Goal: Use online tool/utility

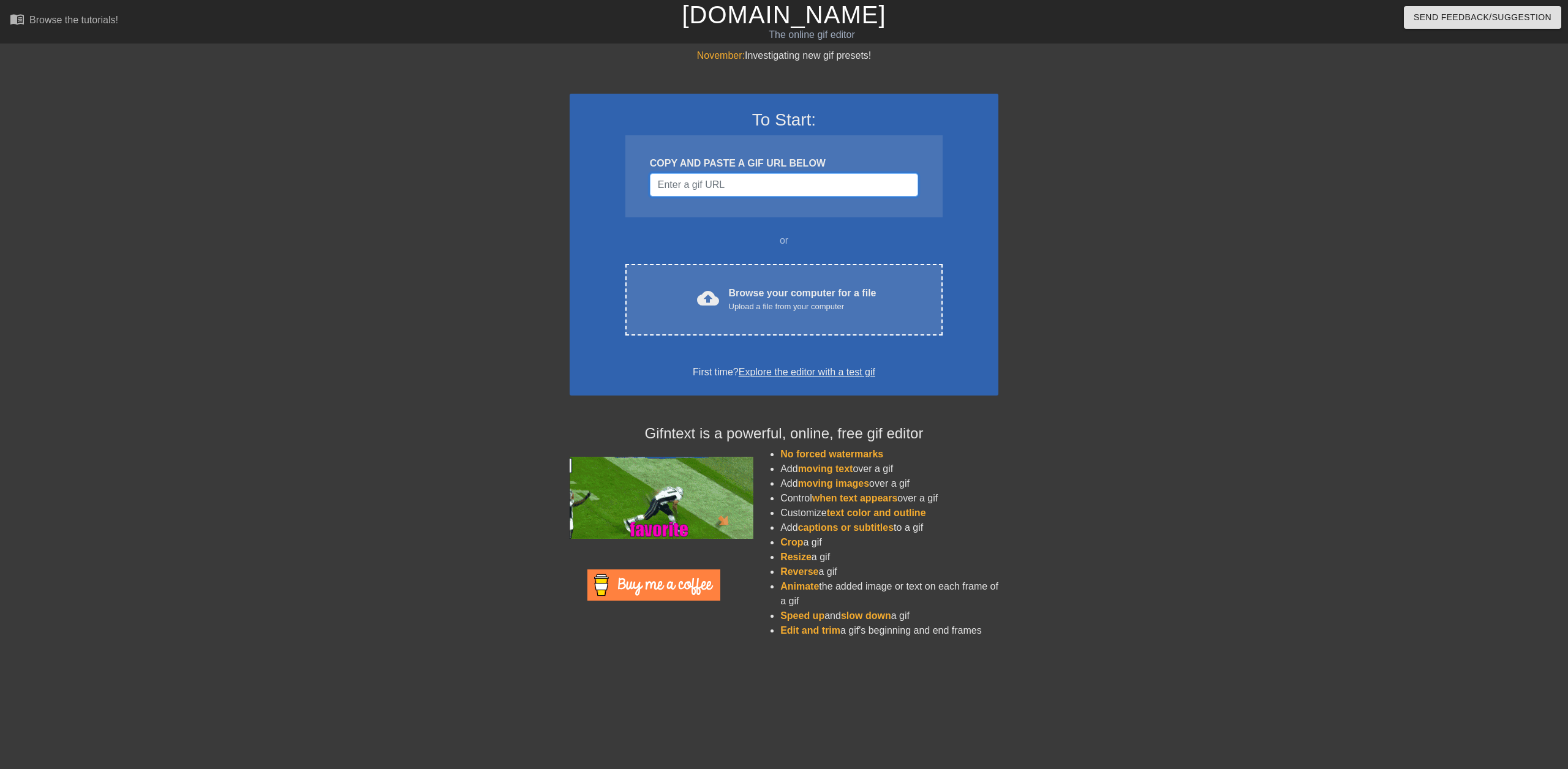
click at [728, 187] on input "Username" at bounding box center [784, 185] width 268 height 23
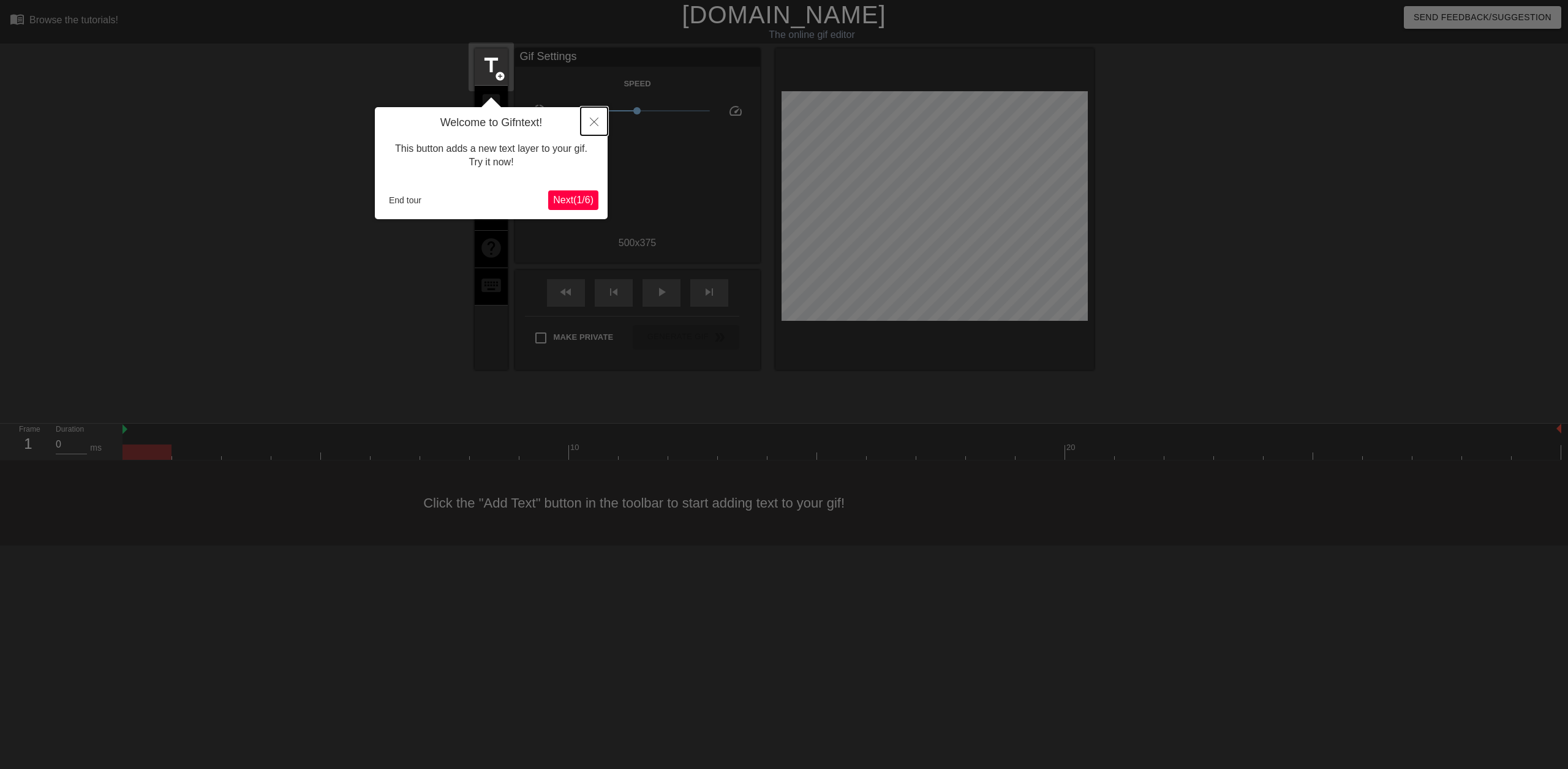
click at [594, 123] on icon "Close" at bounding box center [594, 121] width 8 height 8
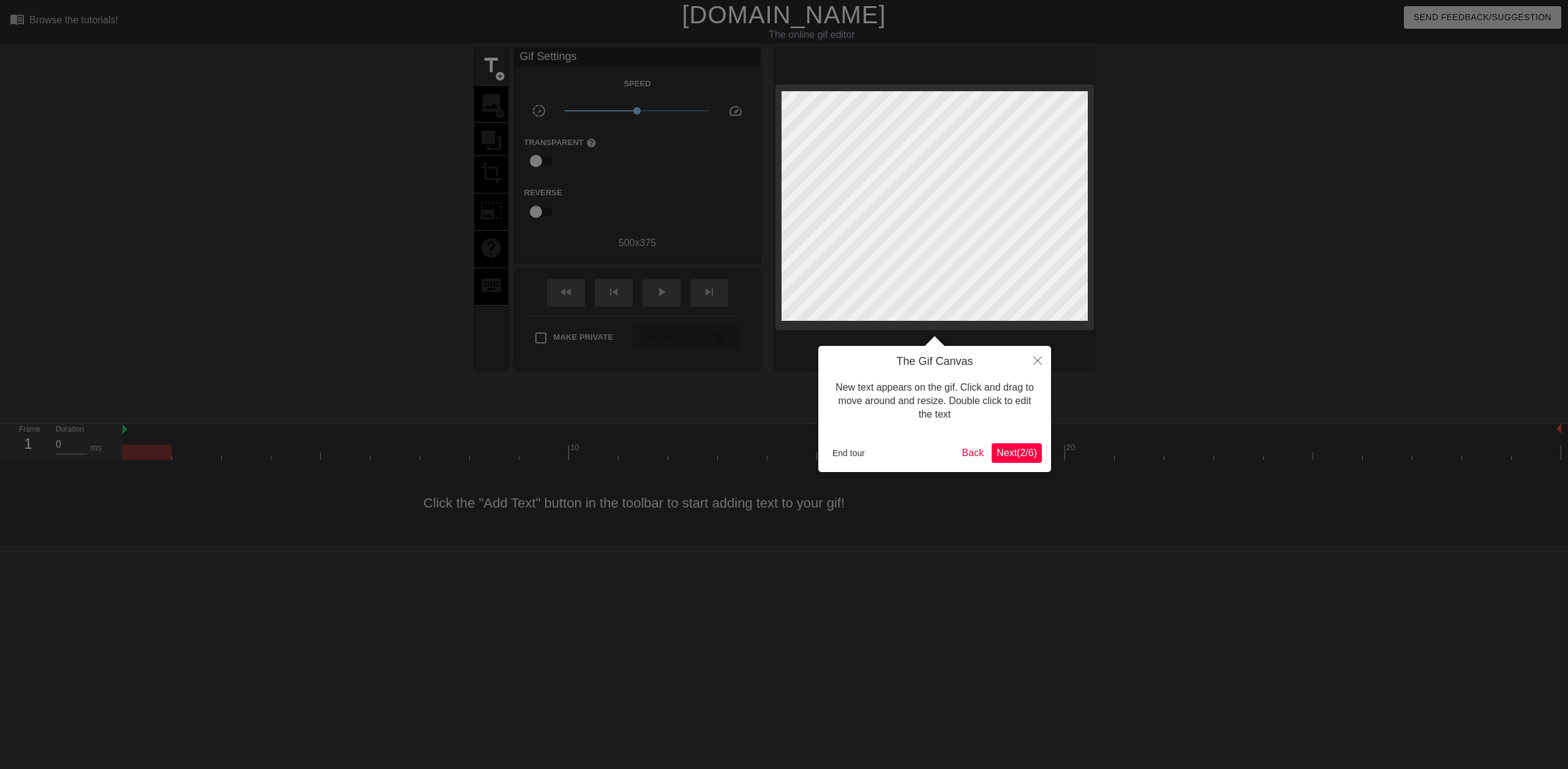
click at [1014, 458] on span "Next ( 2 / 6 )" at bounding box center [1016, 452] width 41 height 10
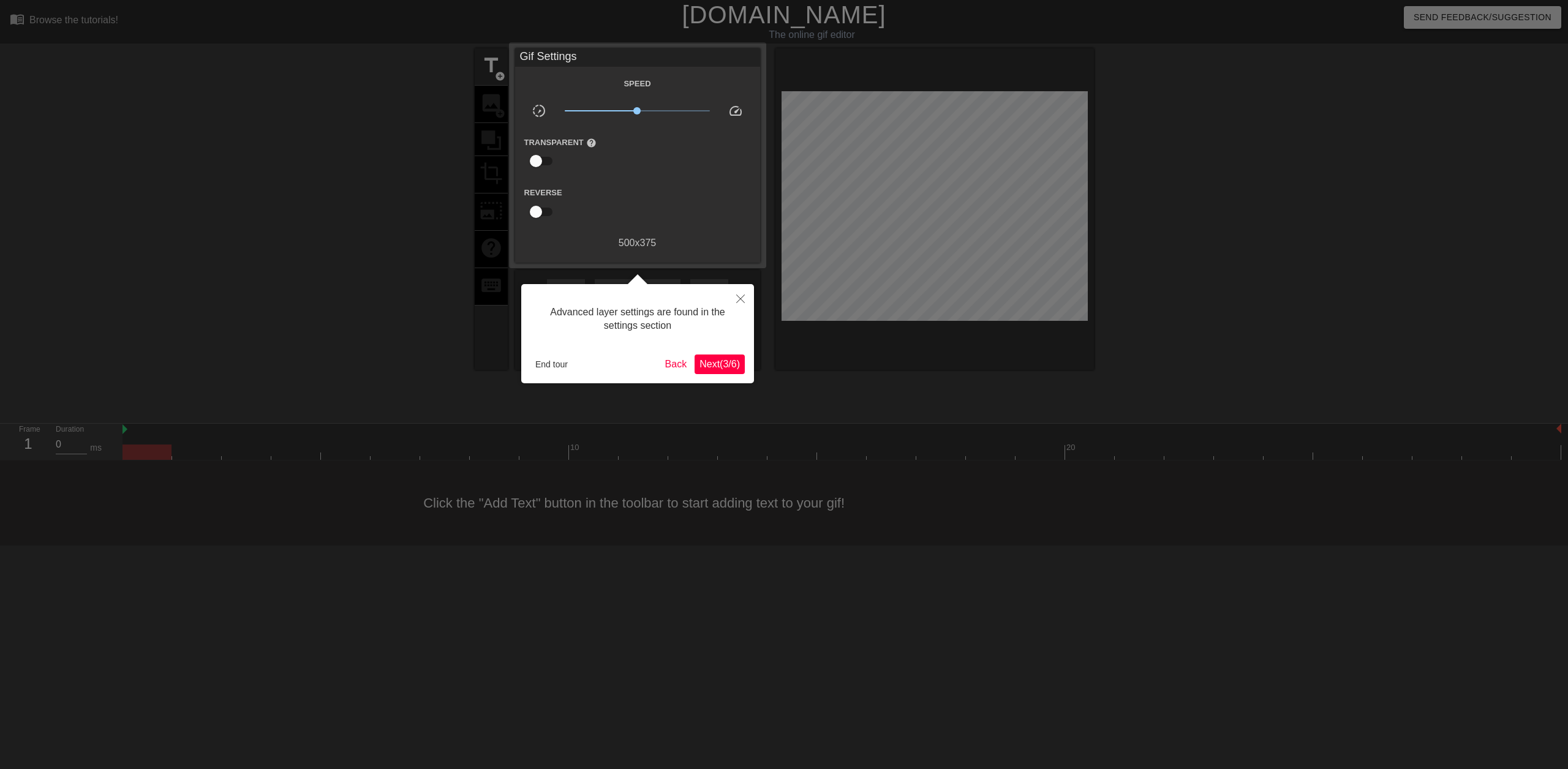
click at [718, 364] on span "Next ( 3 / 6 )" at bounding box center [720, 364] width 41 height 10
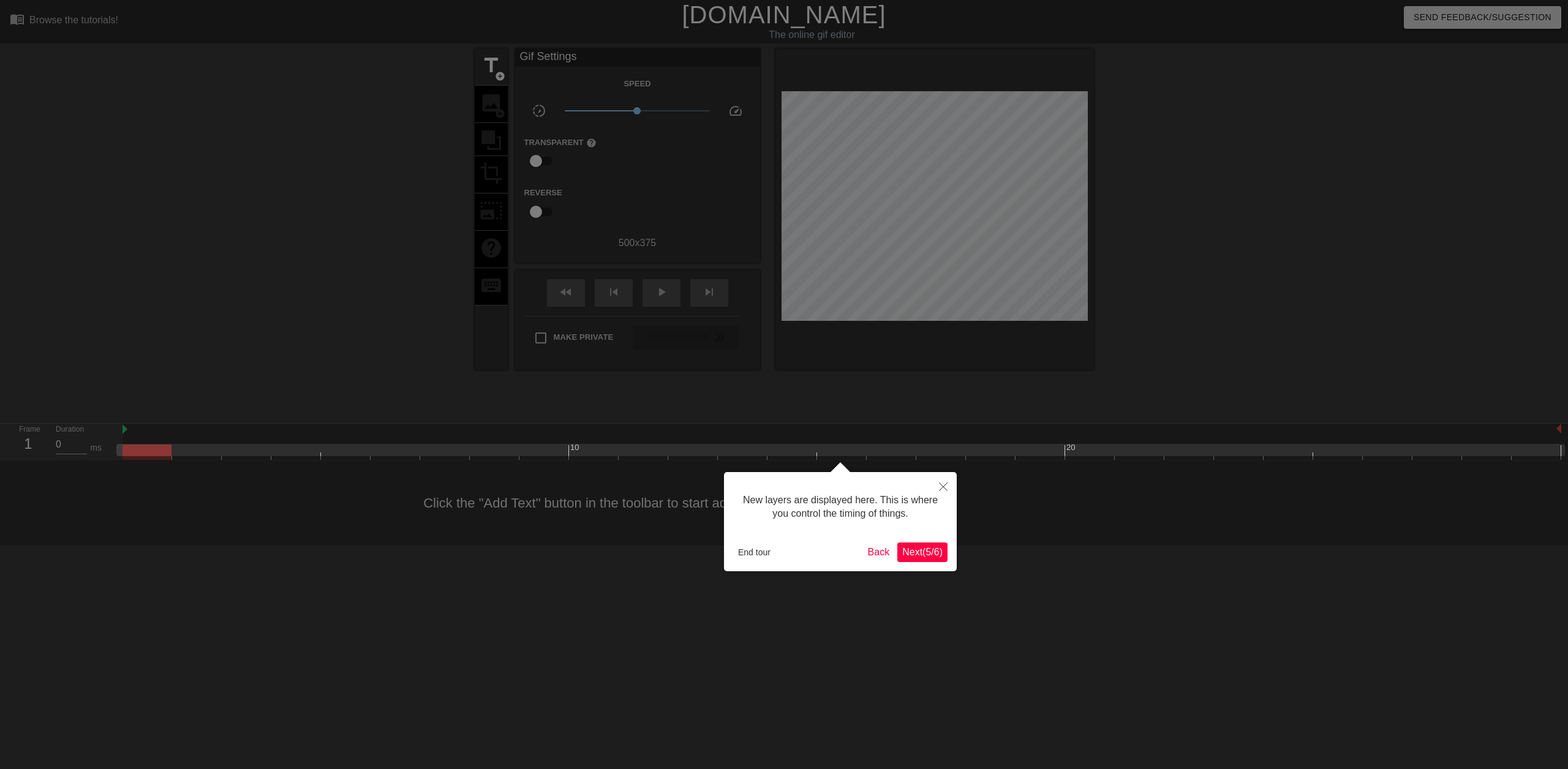
click at [932, 556] on span "Next ( 5 / 6 )" at bounding box center [922, 552] width 41 height 10
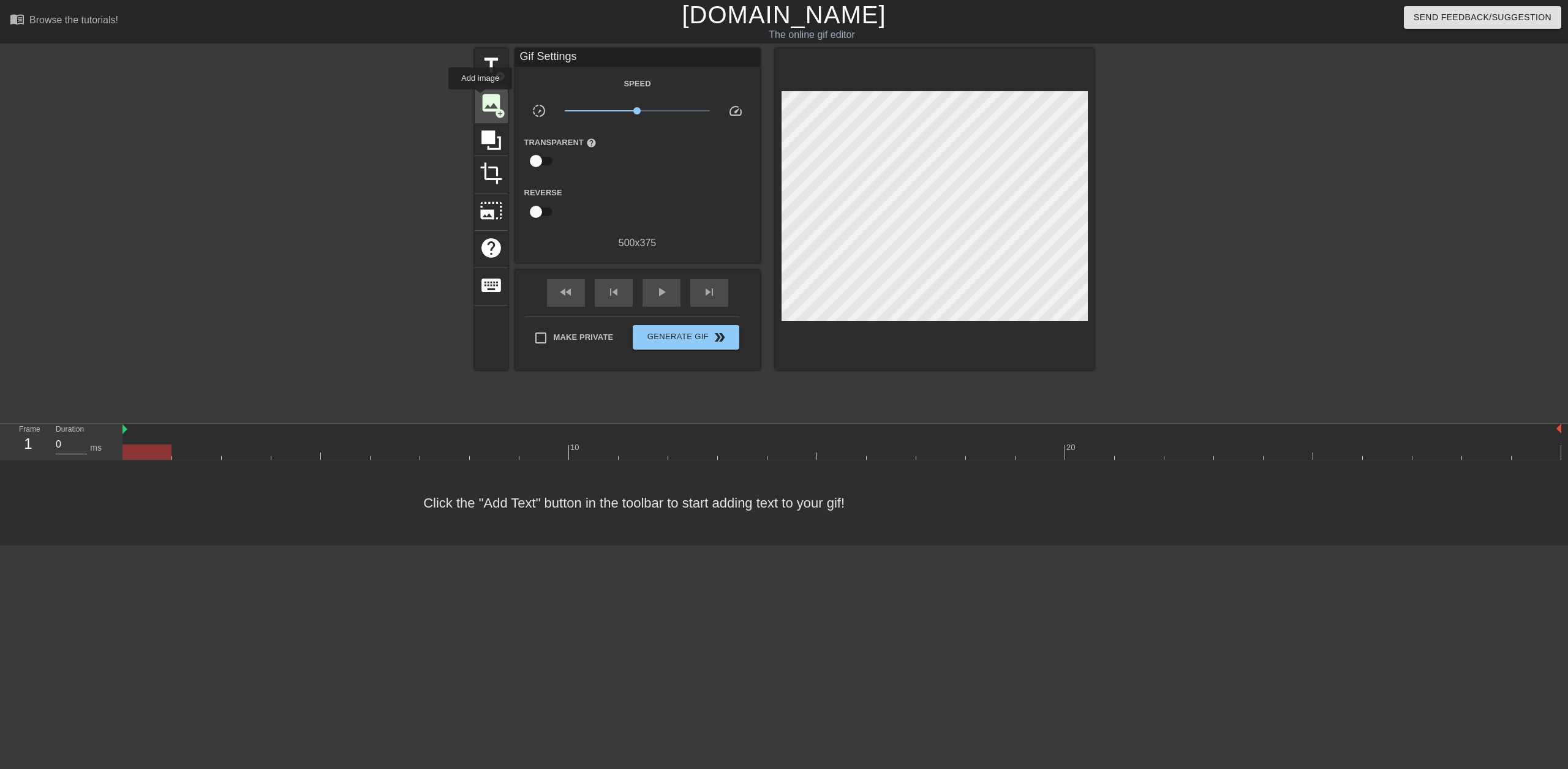
click at [480, 98] on span "image" at bounding box center [491, 103] width 23 height 23
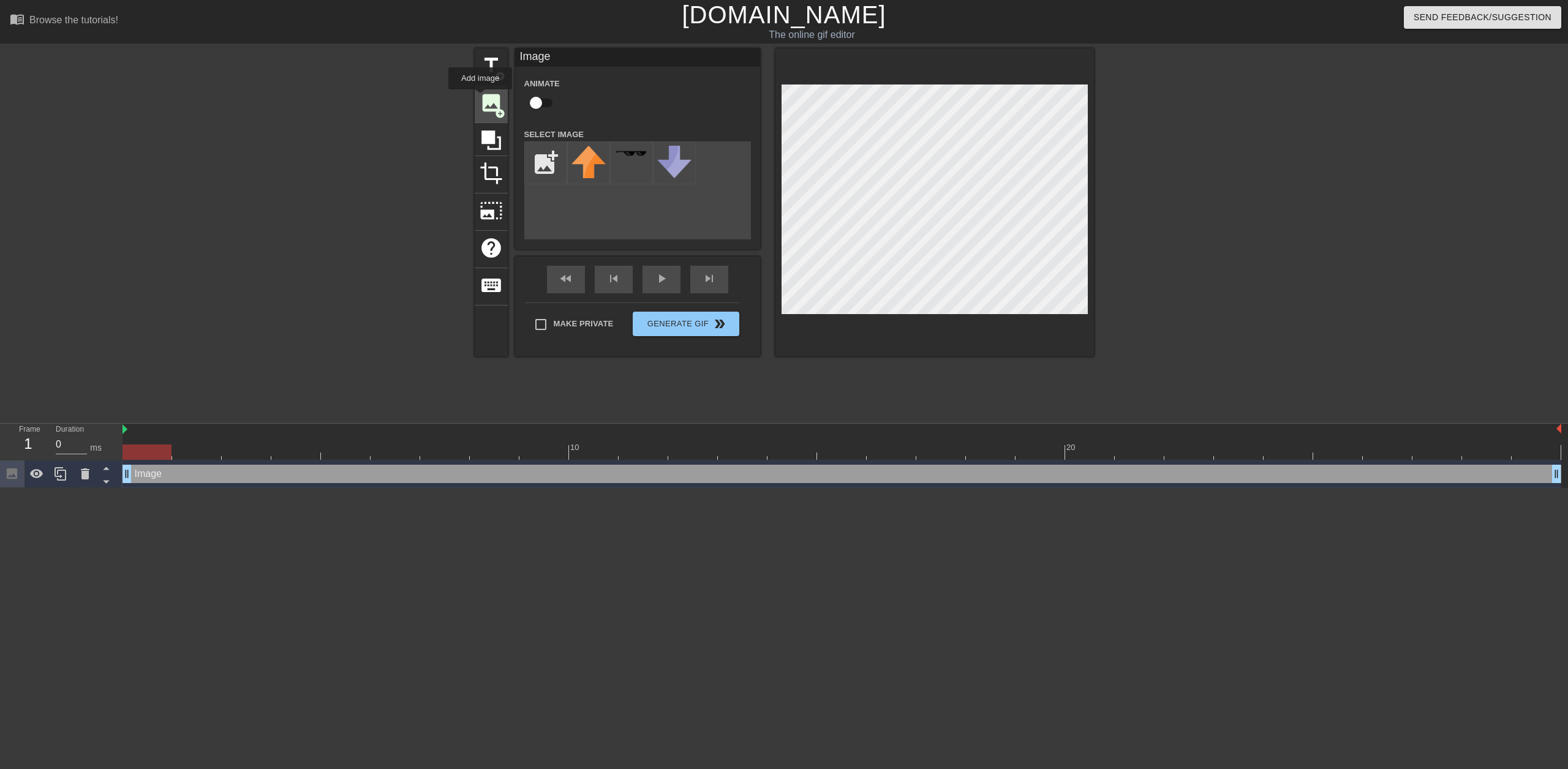
scroll to position [0, 0]
click at [548, 162] on input "file" at bounding box center [546, 163] width 41 height 41
type input "C:\fakepath\image (8).png"
click at [582, 156] on img at bounding box center [588, 155] width 34 height 20
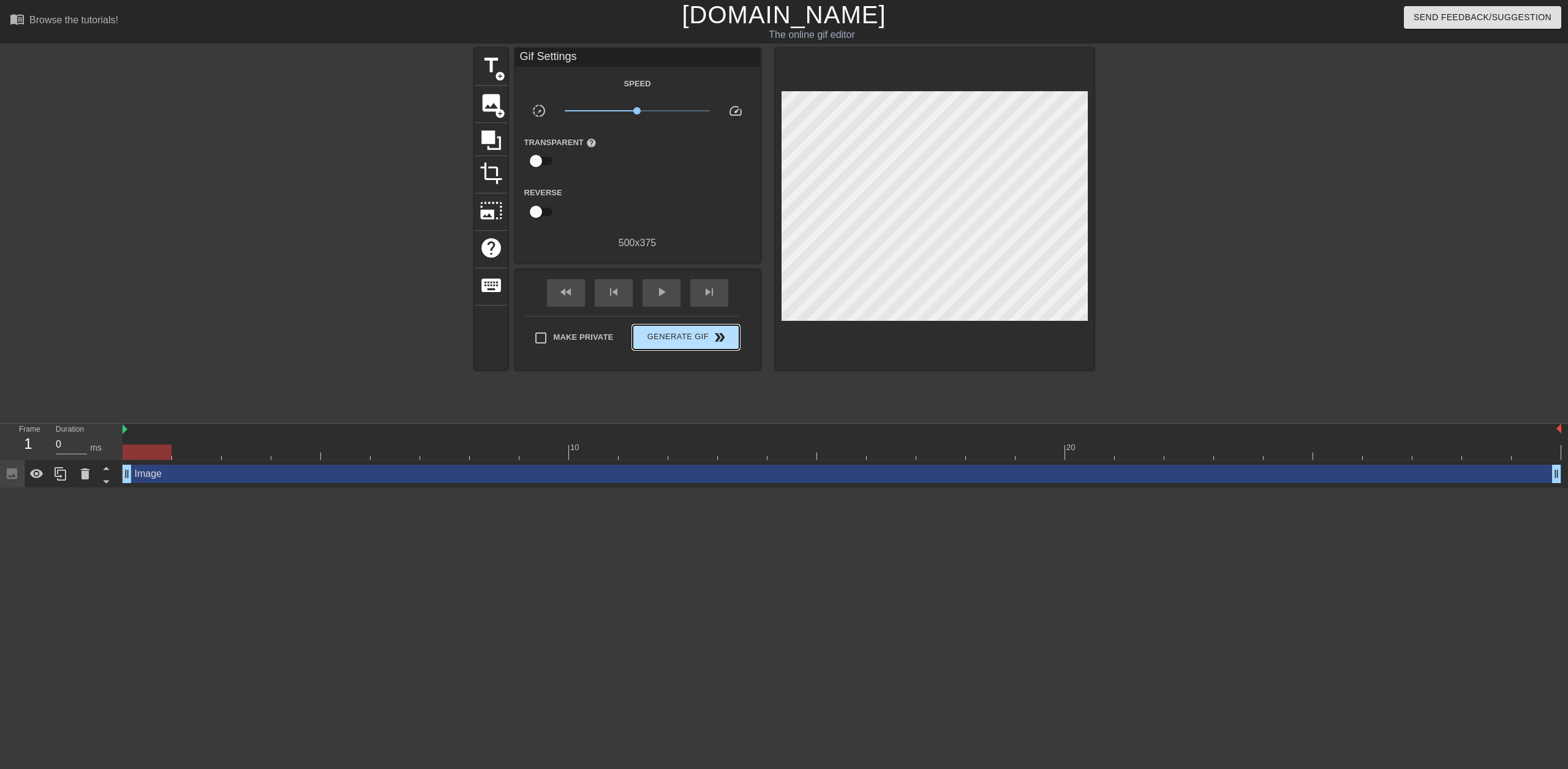
click at [682, 319] on div "Make Private Generate Gif double_arrow" at bounding box center [632, 340] width 215 height 48
click at [684, 341] on span "Generate Gif double_arrow" at bounding box center [685, 337] width 96 height 15
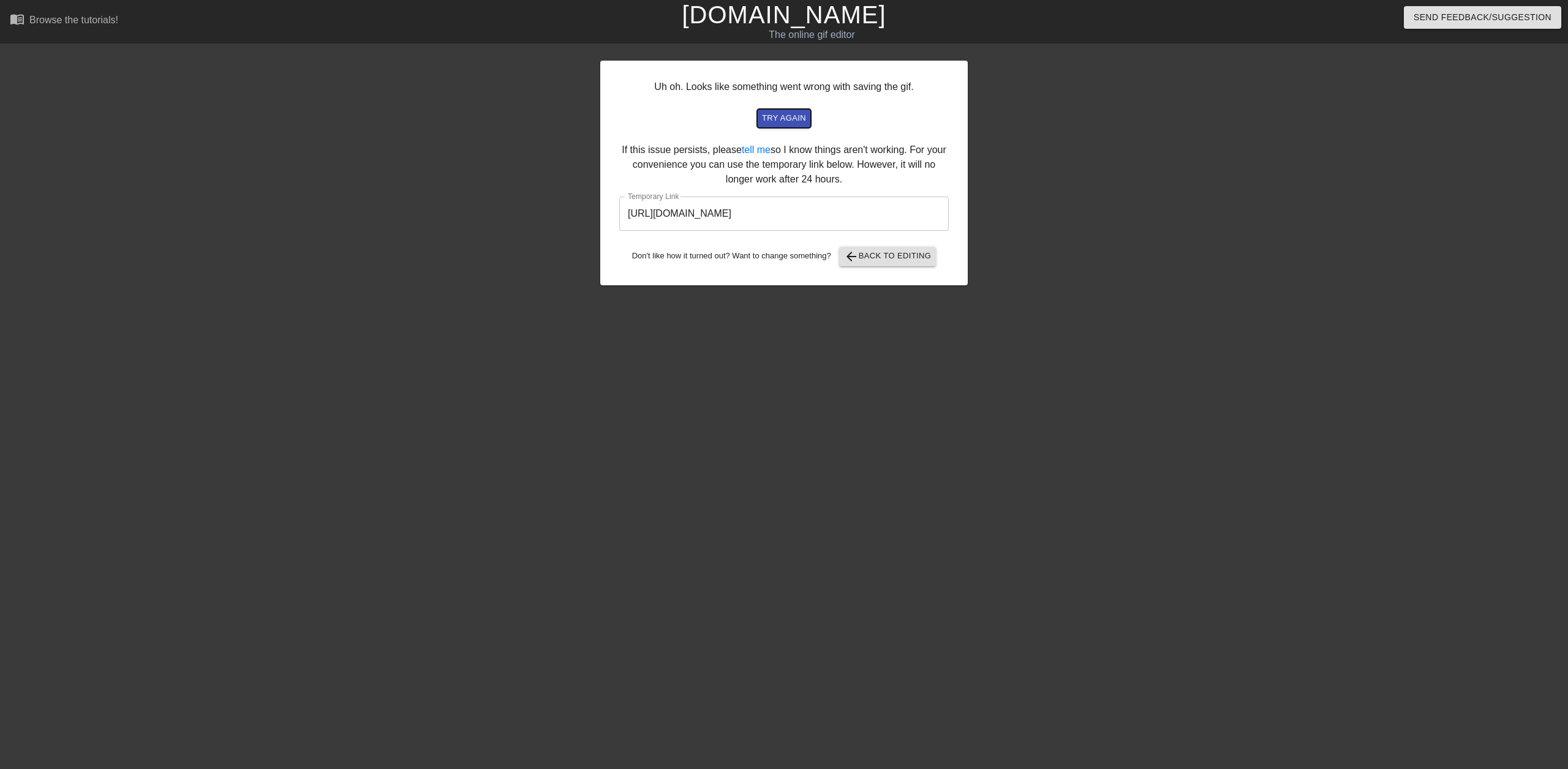
click at [784, 117] on span "try again" at bounding box center [784, 118] width 44 height 14
click at [879, 215] on input "[URL][DOMAIN_NAME]" at bounding box center [784, 213] width 330 height 34
